Goal: Information Seeking & Learning: Learn about a topic

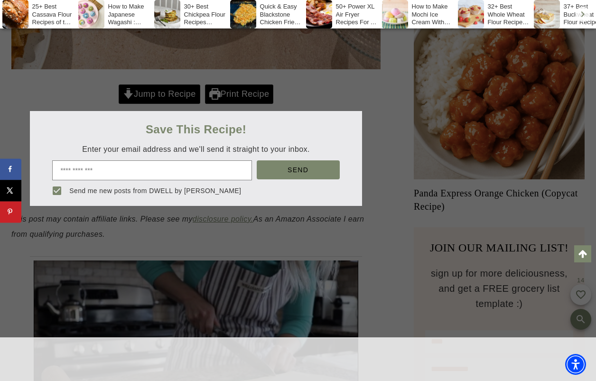
click at [161, 82] on div at bounding box center [298, 190] width 596 height 381
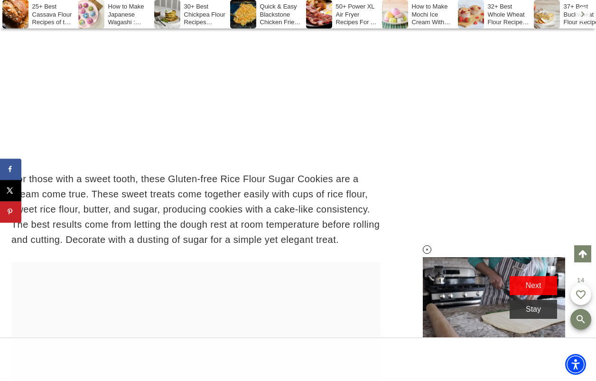
scroll to position [6720, 0]
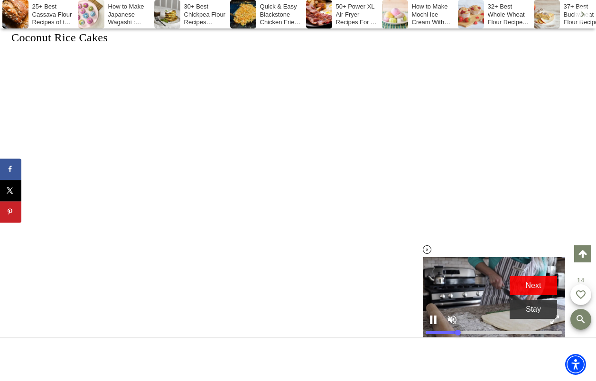
click at [427, 248] on icon at bounding box center [427, 250] width 8 height 8
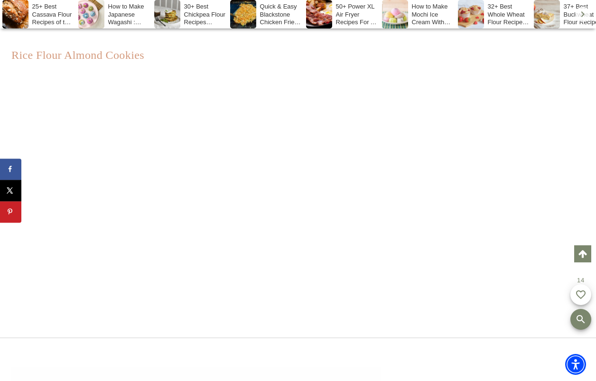
scroll to position [15811, 0]
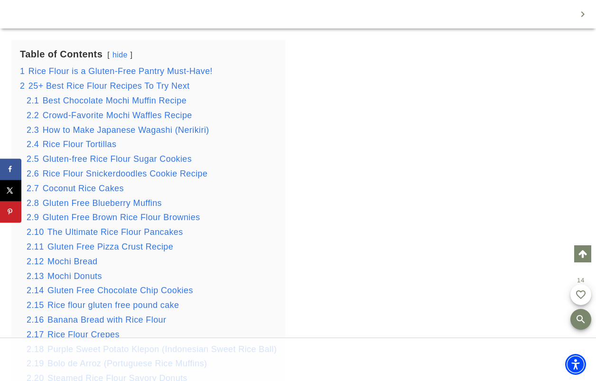
scroll to position [1381, 0]
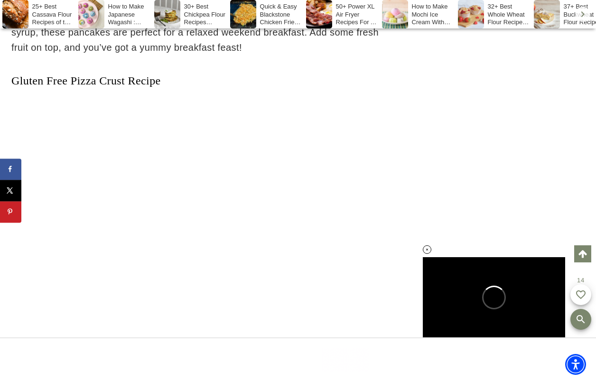
scroll to position [7853, 0]
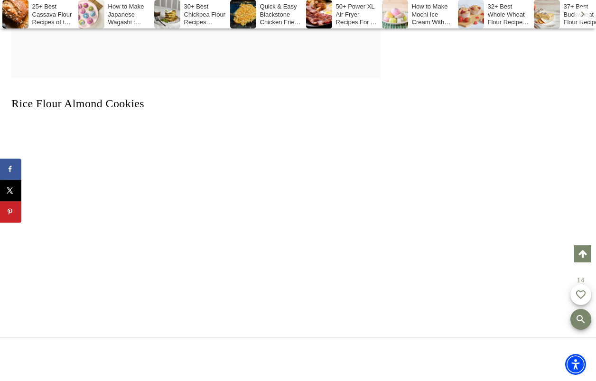
scroll to position [15447, 0]
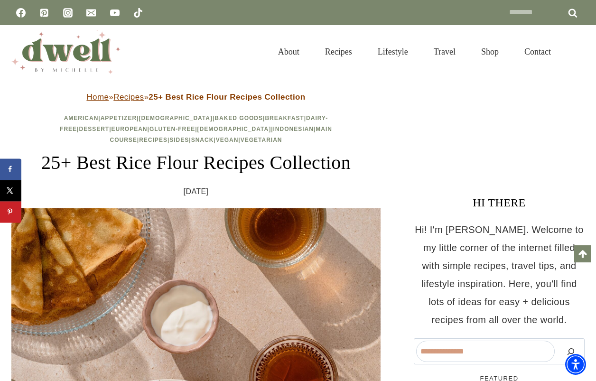
scroll to position [9426, 0]
